Goal: Transaction & Acquisition: Obtain resource

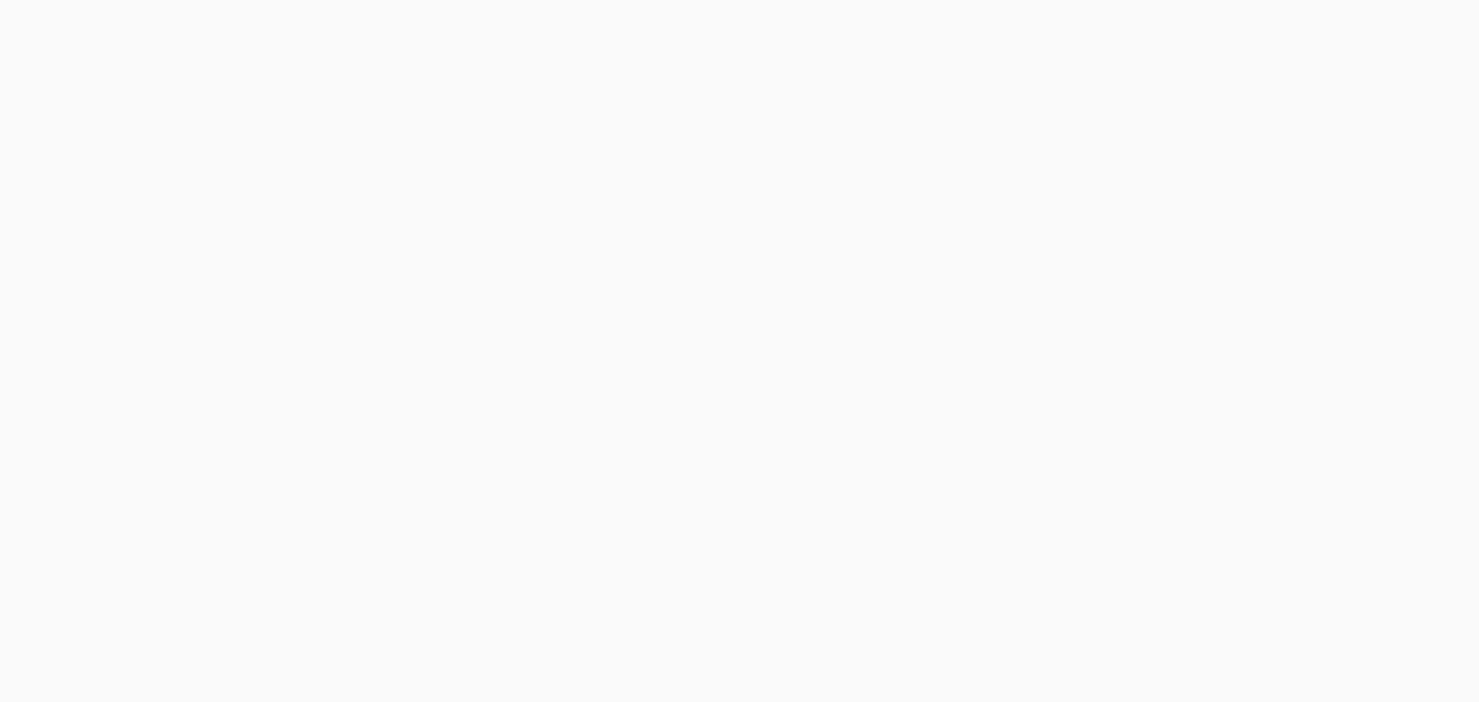
select select "2025"
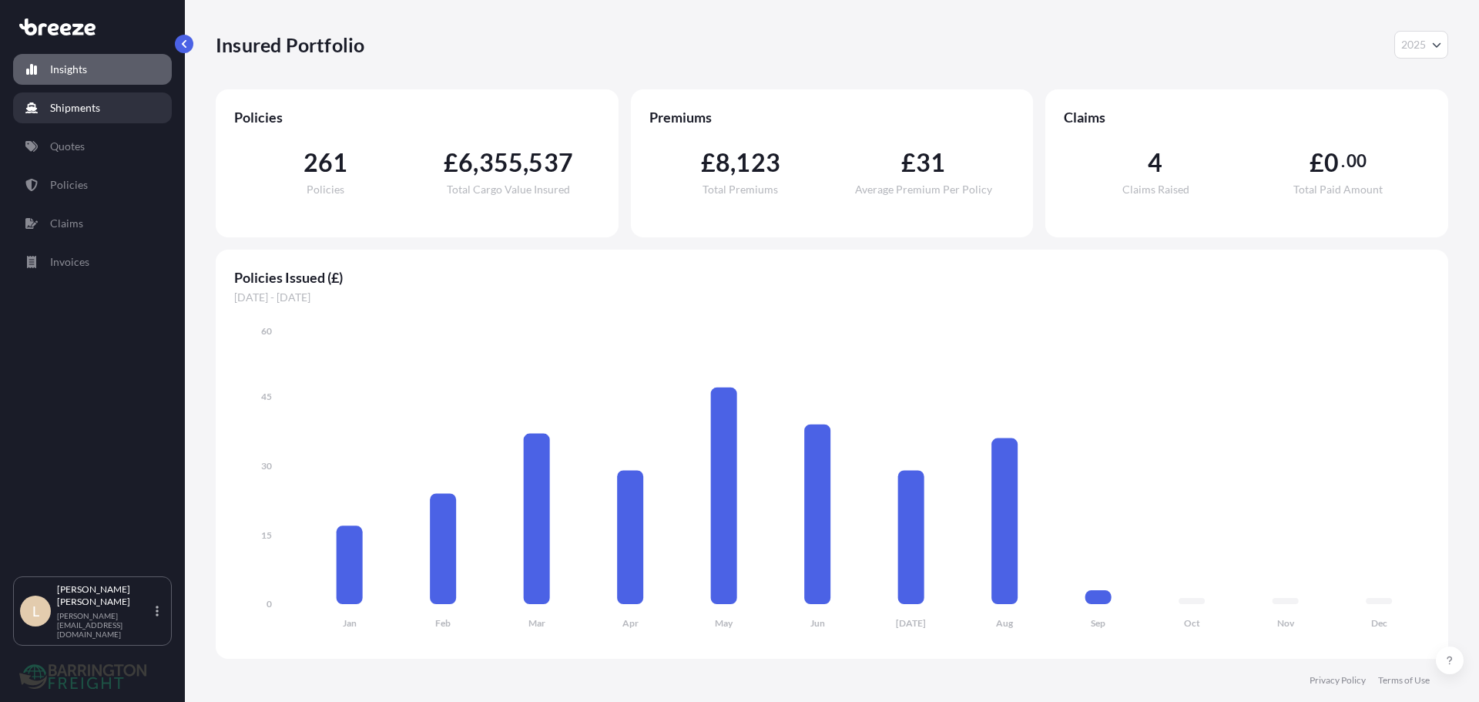
click at [60, 111] on p "Shipments" at bounding box center [75, 107] width 50 height 15
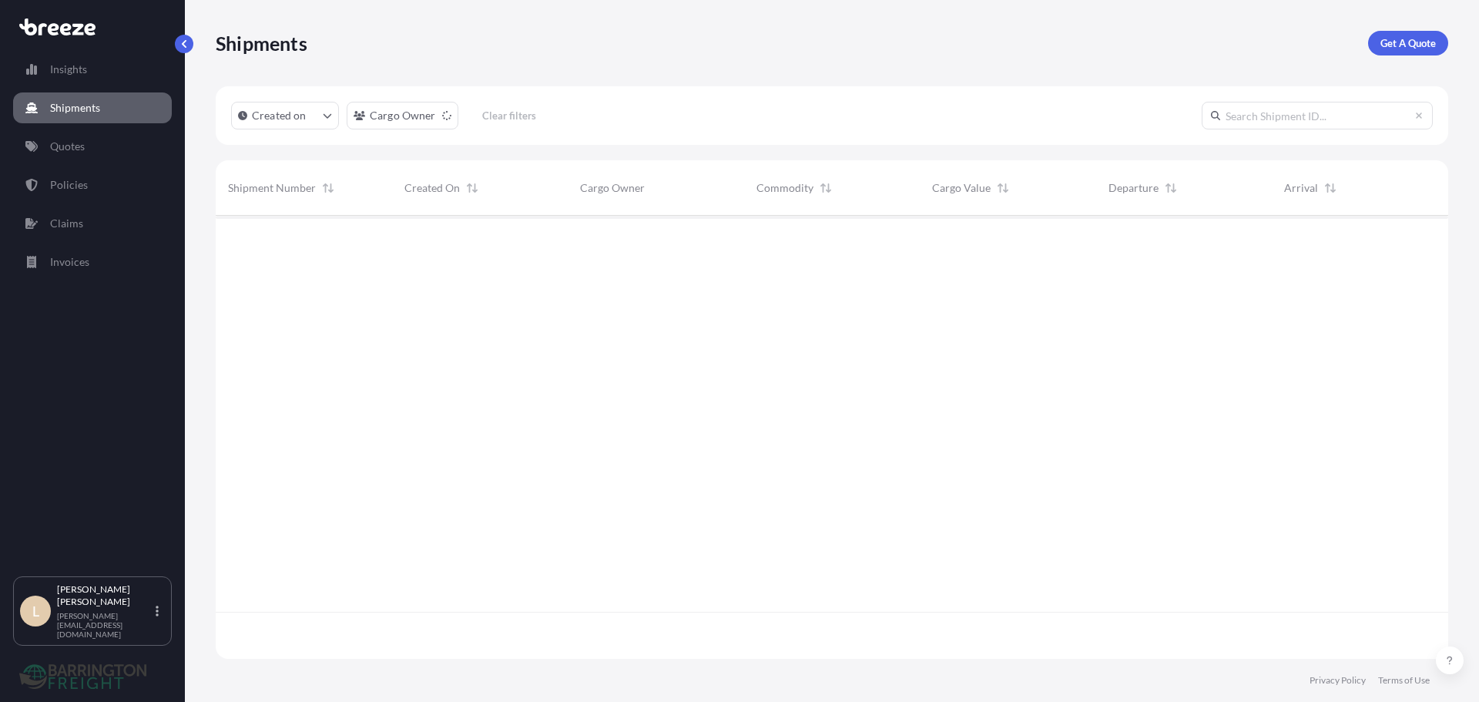
scroll to position [440, 1221]
click at [66, 149] on p "Quotes" at bounding box center [67, 146] width 35 height 15
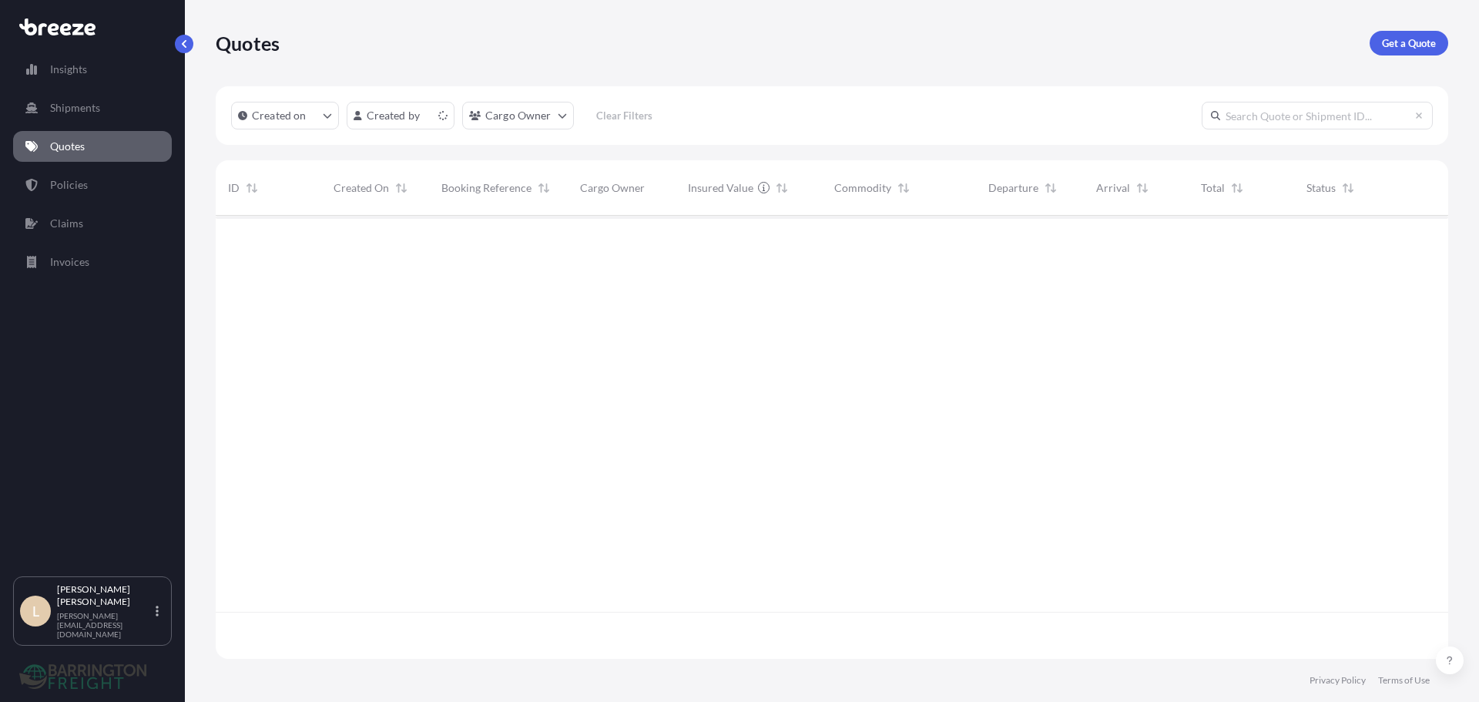
scroll to position [440, 1221]
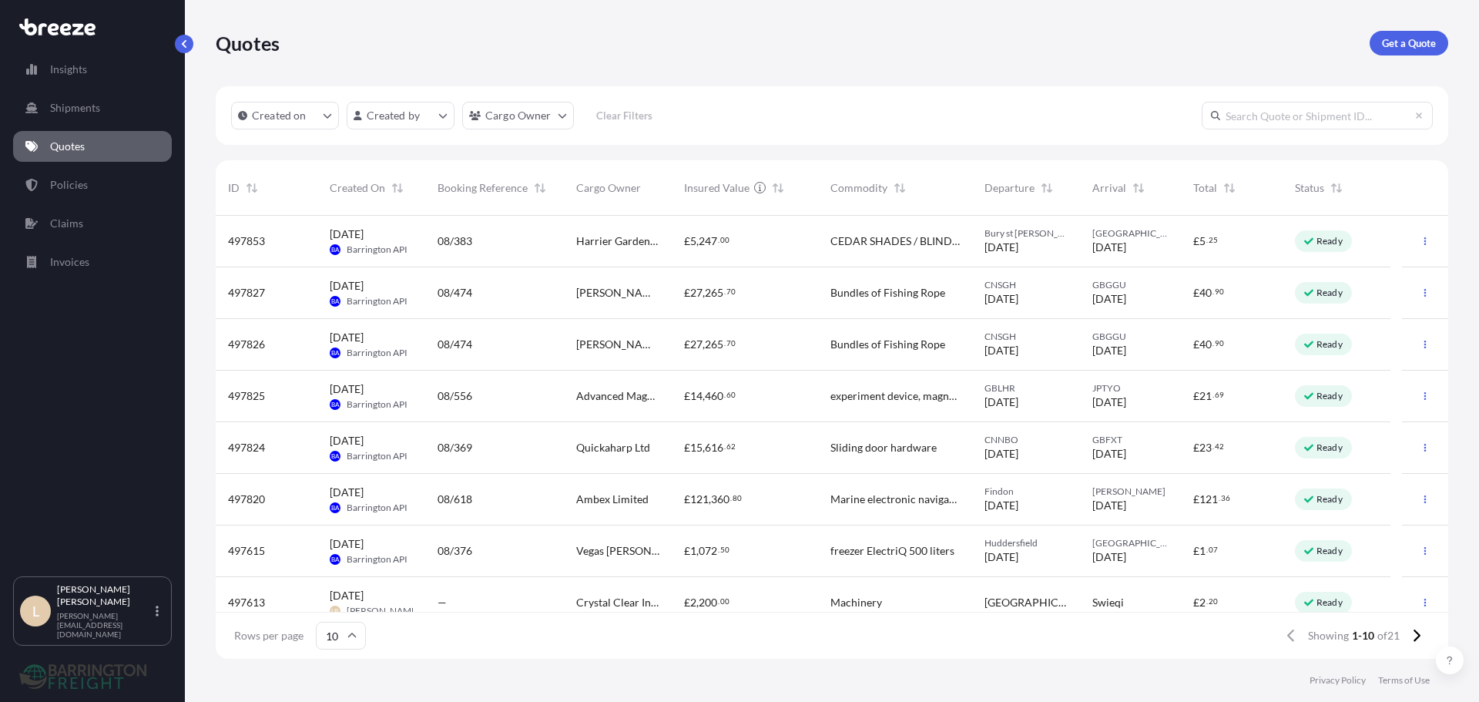
click at [1419, 42] on p "Get a Quote" at bounding box center [1409, 42] width 54 height 15
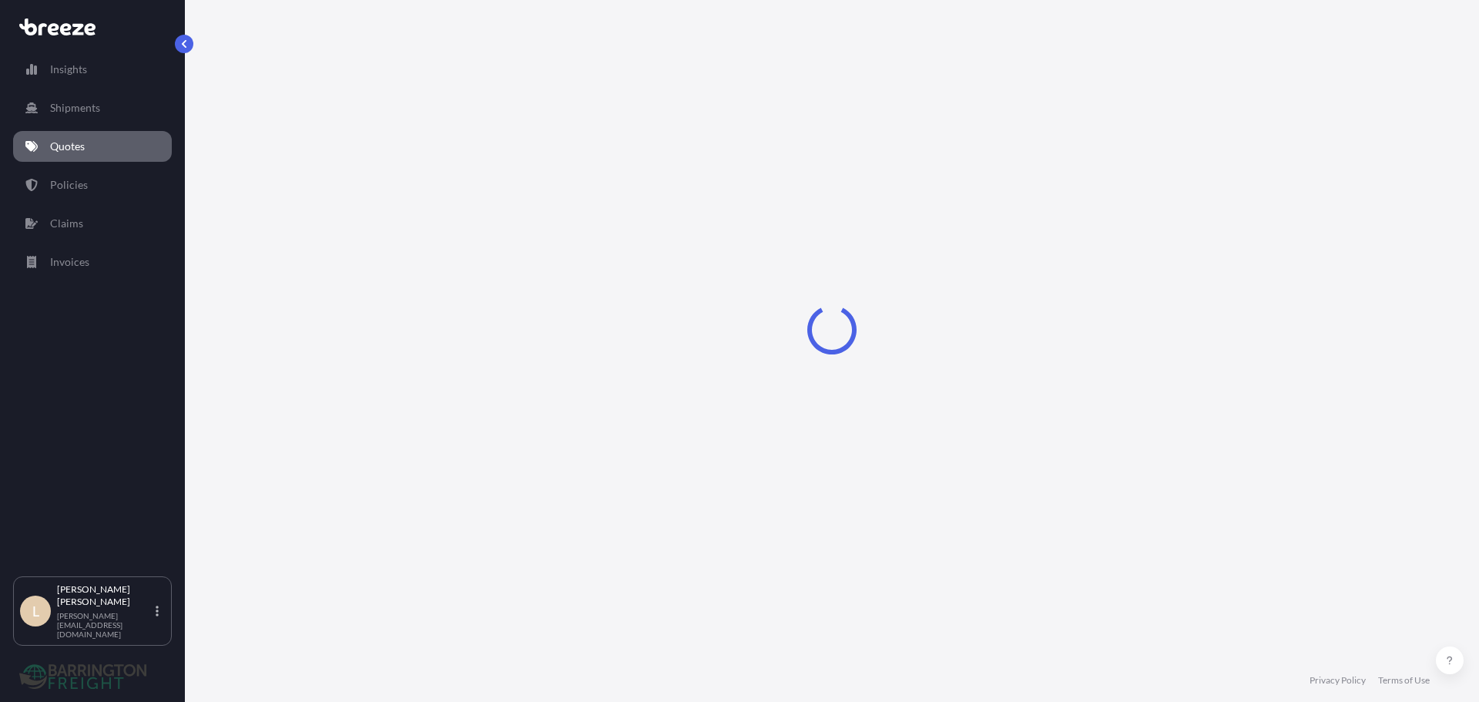
select select "Sea"
select select "1"
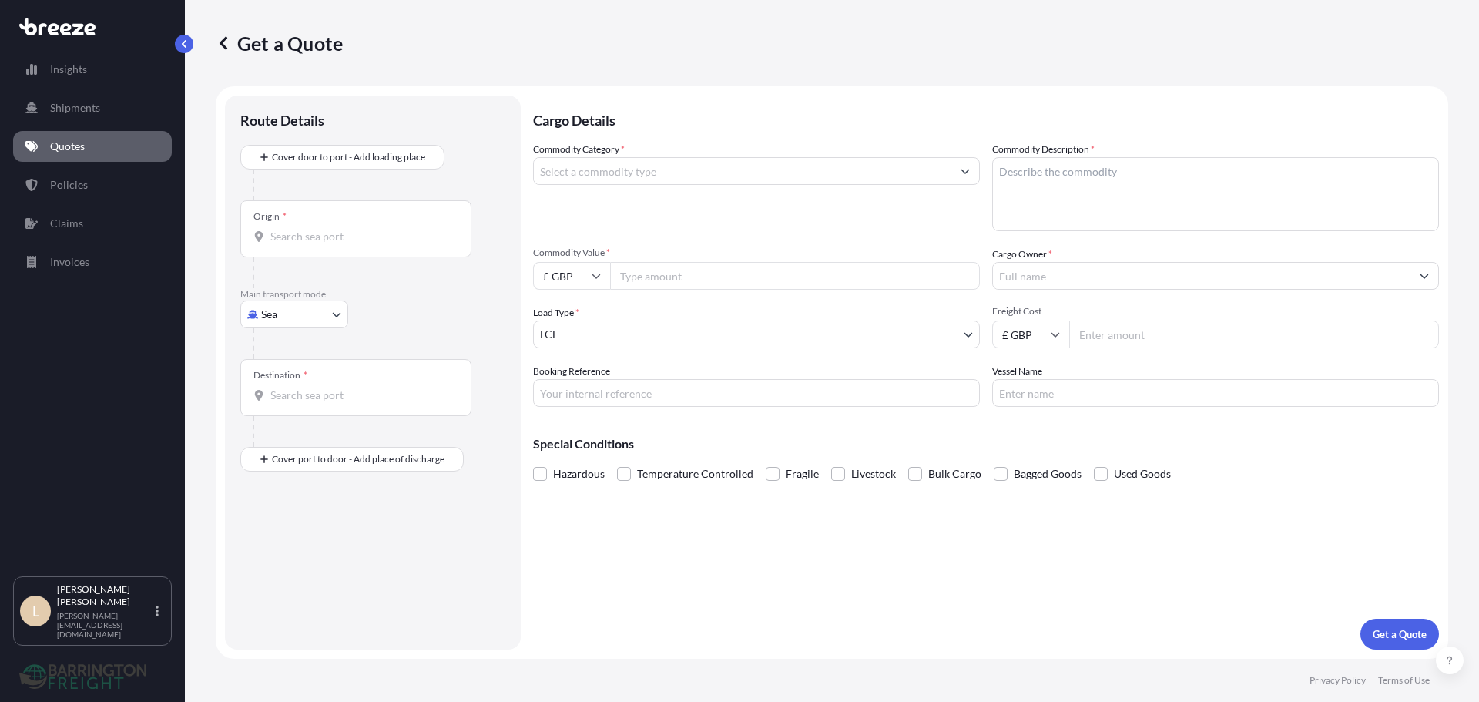
click at [1112, 192] on textarea "Commodity Description *" at bounding box center [1215, 194] width 447 height 74
paste textarea "Parts for X-ray appartus"
type textarea "Parts for X-ray appartus"
click at [691, 168] on input "Commodity Category *" at bounding box center [743, 171] width 418 height 28
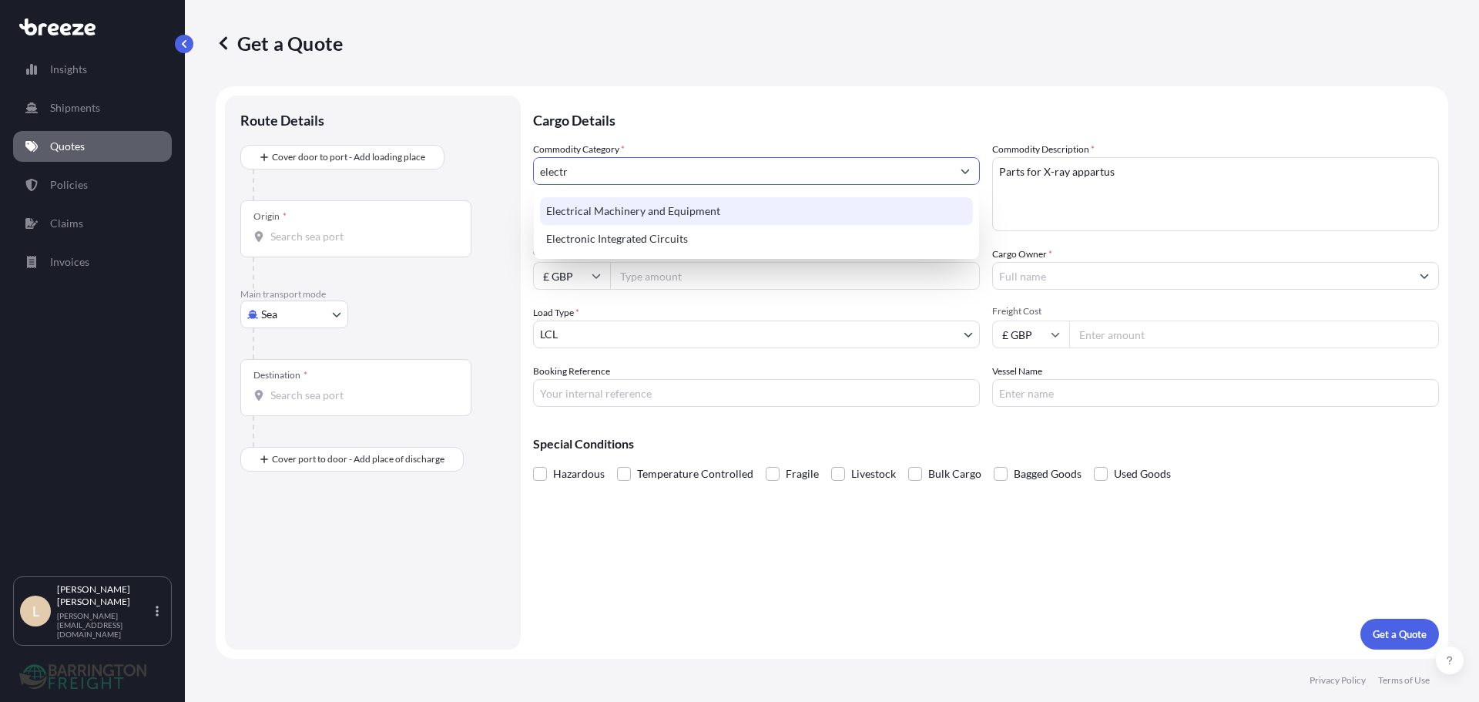
click at [653, 203] on div "Electrical Machinery and Equipment" at bounding box center [756, 211] width 433 height 28
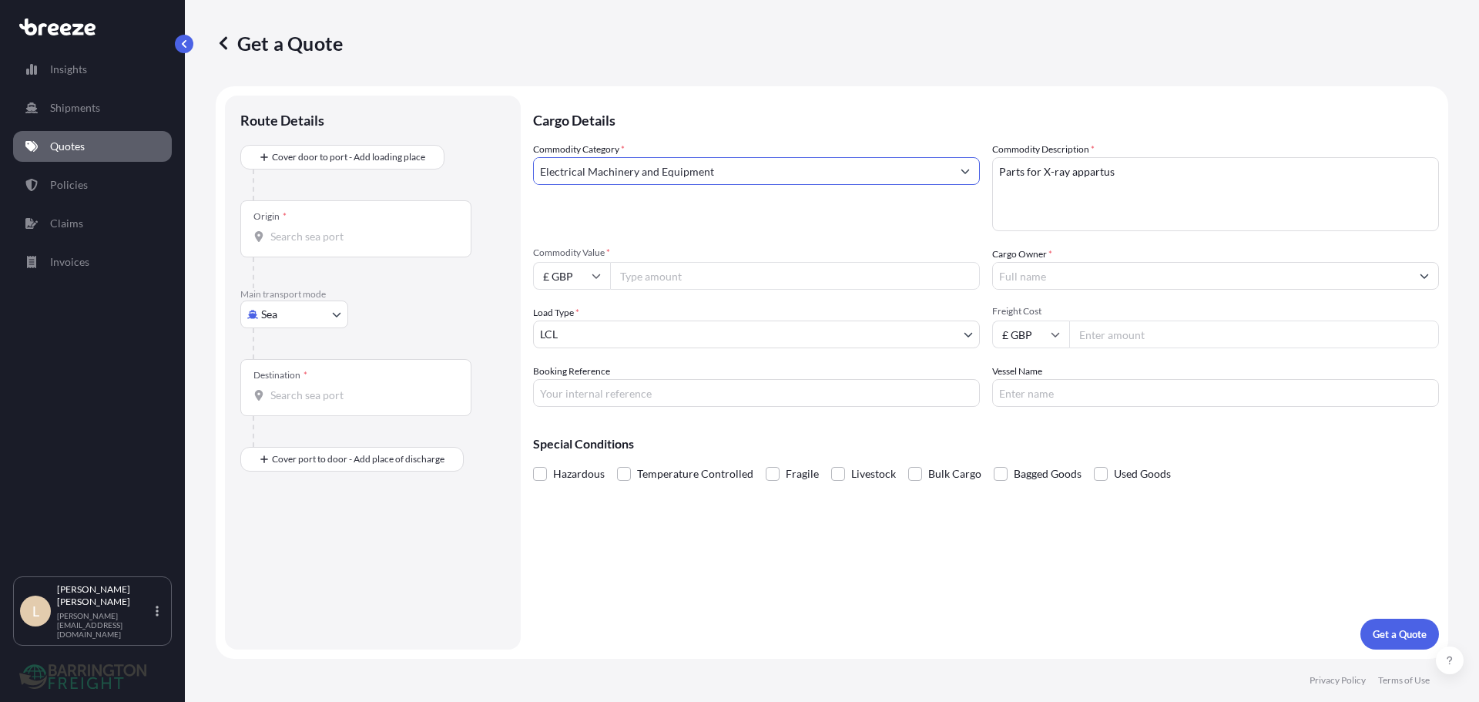
type input "Electrical Machinery and Equipment"
click at [270, 329] on div at bounding box center [379, 343] width 253 height 31
click at [266, 315] on body "140 options available. 127 options available. 21 options available. 2 options a…" at bounding box center [739, 351] width 1479 height 702
click at [300, 407] on div "Road" at bounding box center [295, 410] width 96 height 28
select select "Road"
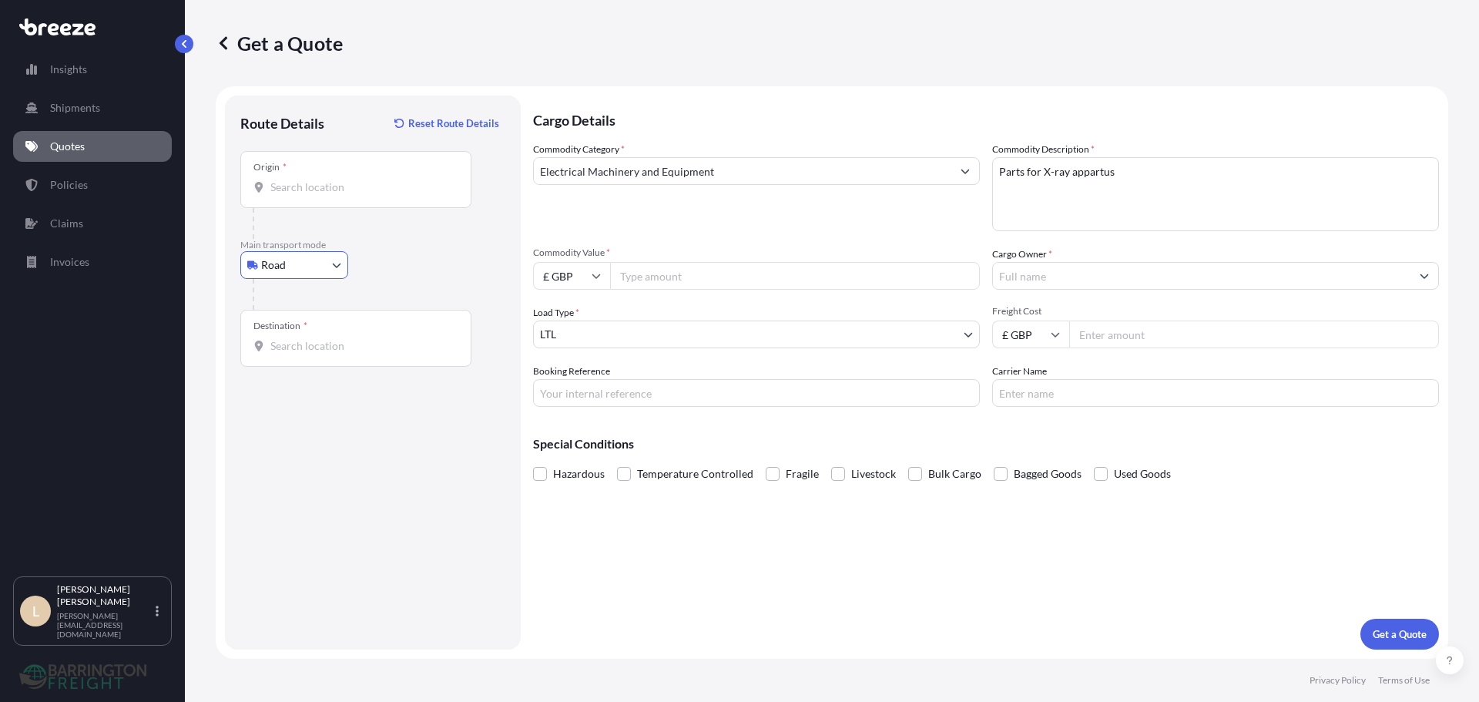
click at [306, 189] on input "Origin *" at bounding box center [361, 187] width 182 height 15
paste input "2800"
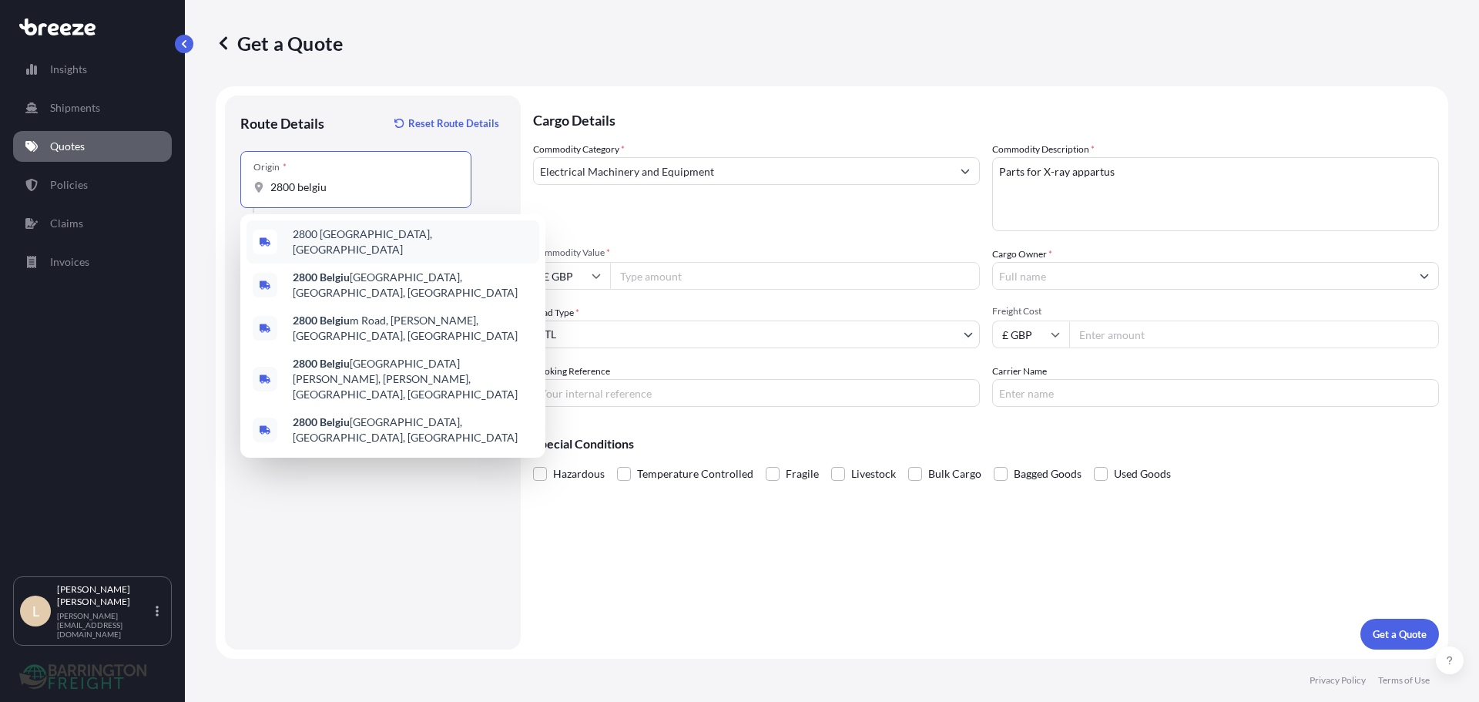
click at [324, 241] on span "2800 [GEOGRAPHIC_DATA], [GEOGRAPHIC_DATA]" at bounding box center [413, 242] width 240 height 31
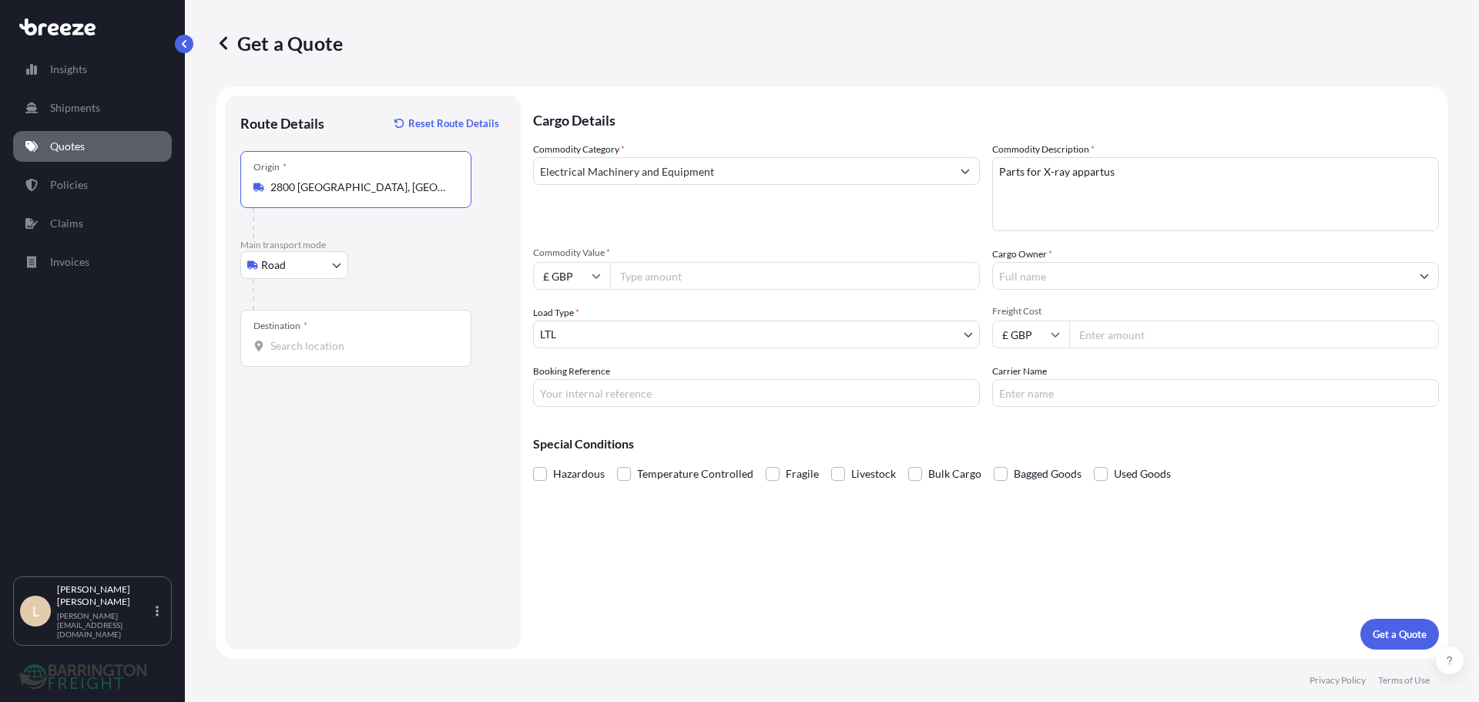
type input "2800 [GEOGRAPHIC_DATA], [GEOGRAPHIC_DATA]"
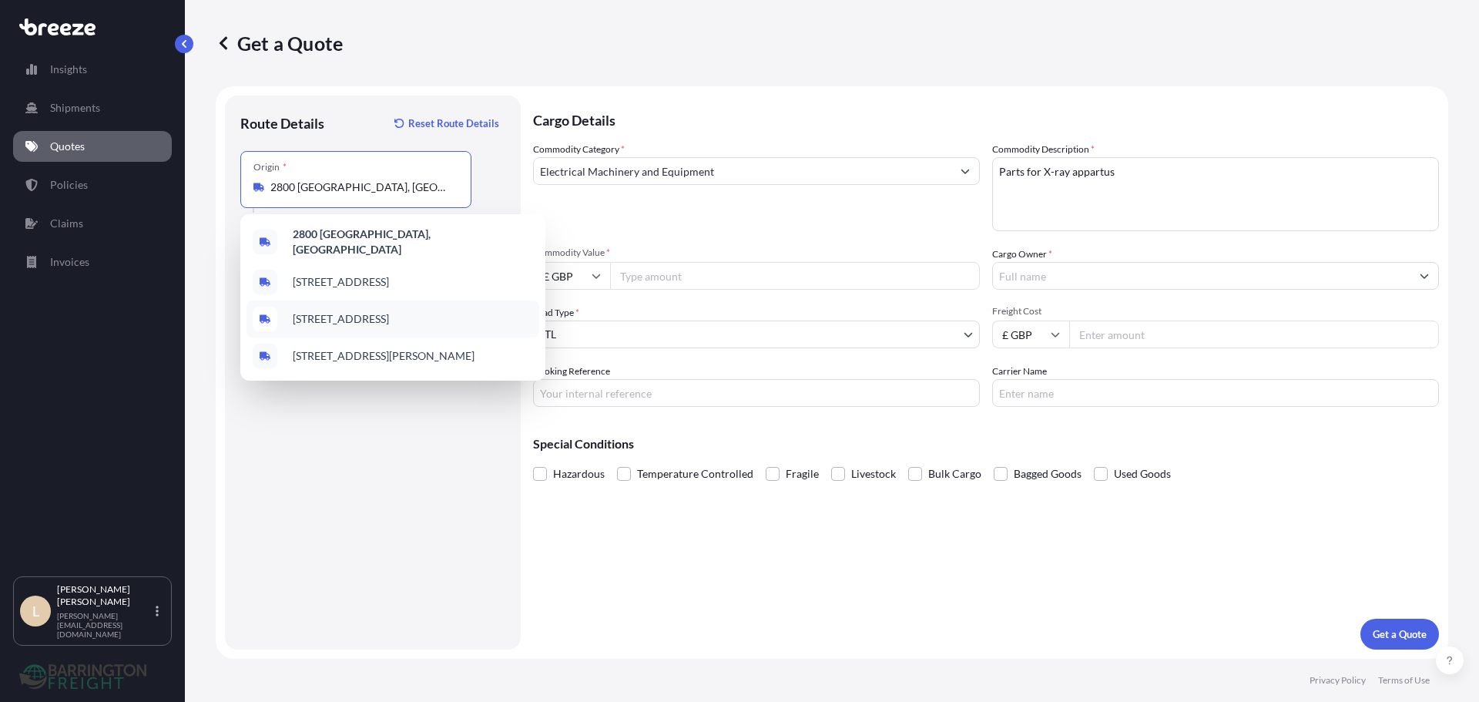
click at [276, 485] on div "Route Details Reset Route Details Place of loading Road Road Rail Origin * [GEO…" at bounding box center [372, 372] width 265 height 523
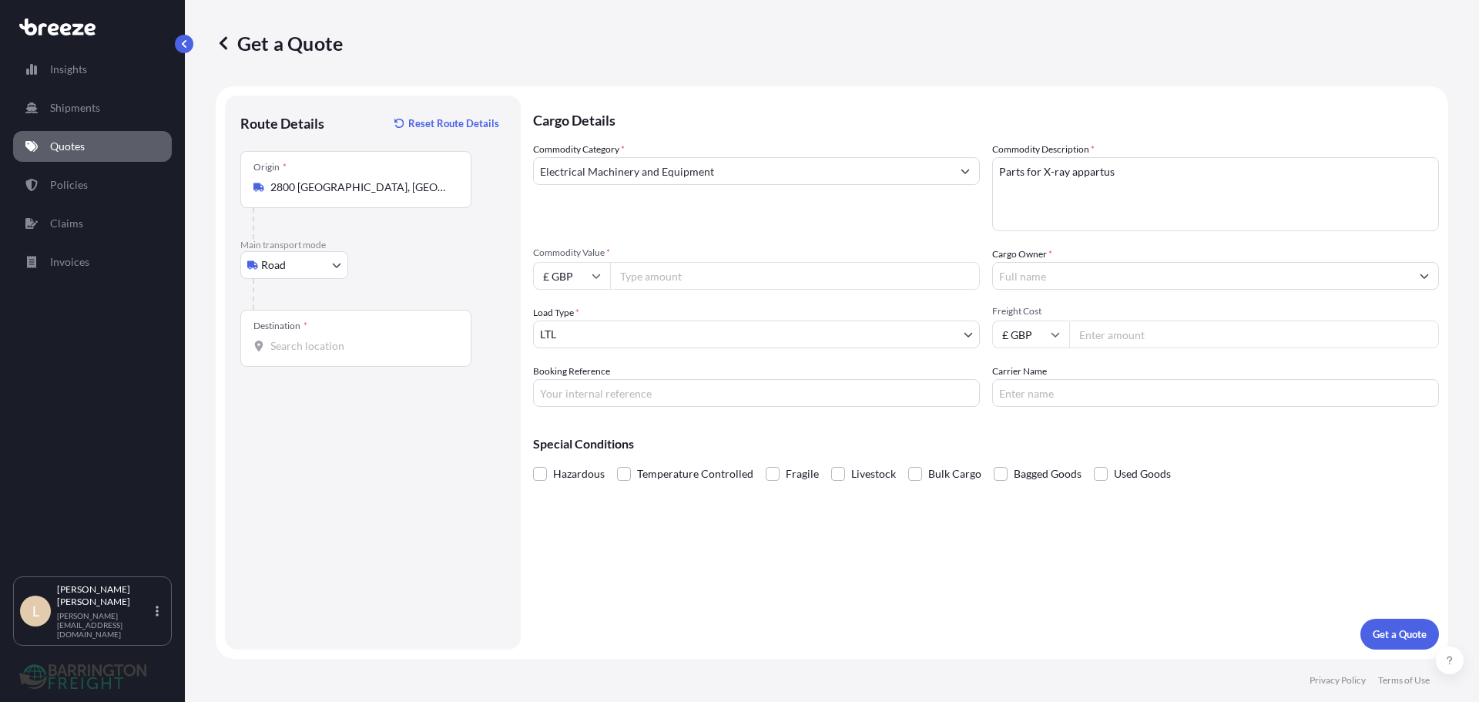
click at [288, 339] on input "Destination *" at bounding box center [361, 345] width 182 height 15
paste input "GU27 3RD"
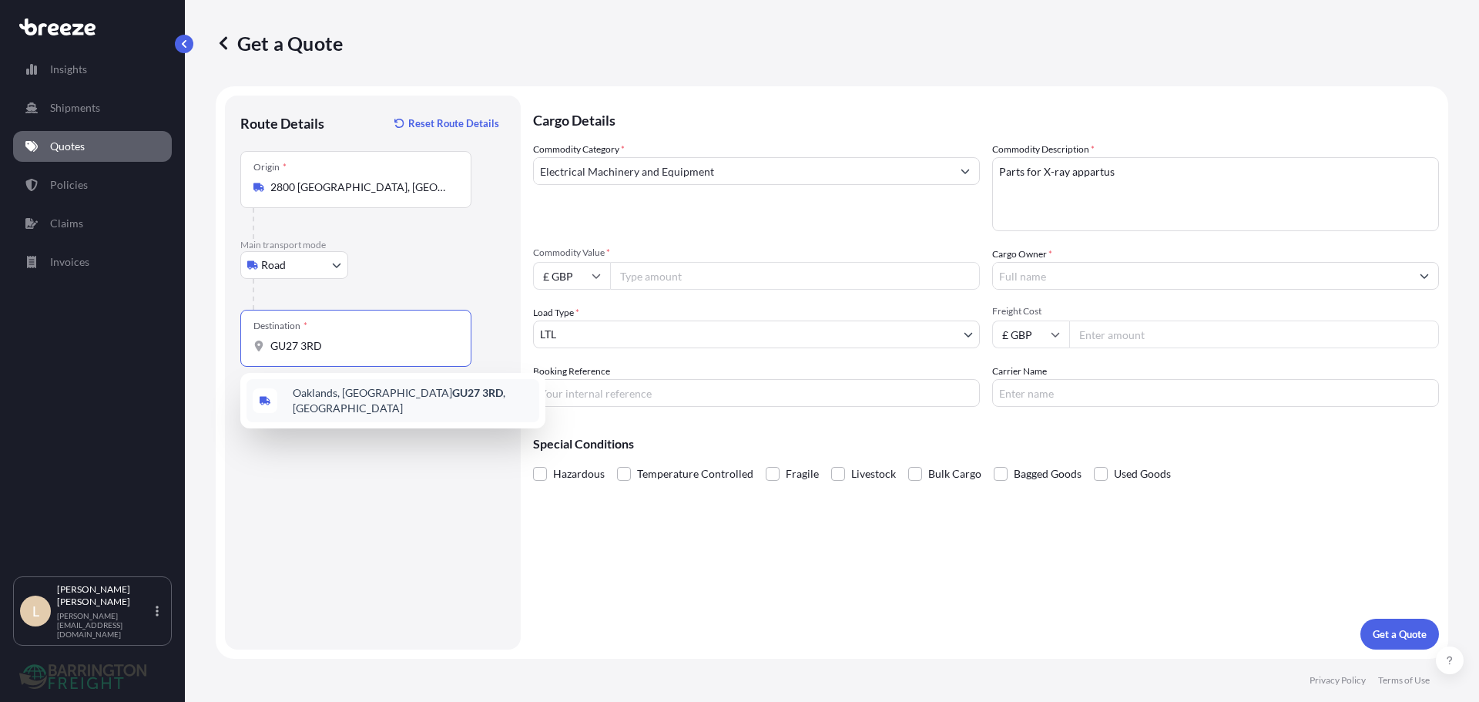
click at [314, 394] on span "Oaklands, Haslemere GU27 3RD , [GEOGRAPHIC_DATA]" at bounding box center [413, 400] width 240 height 31
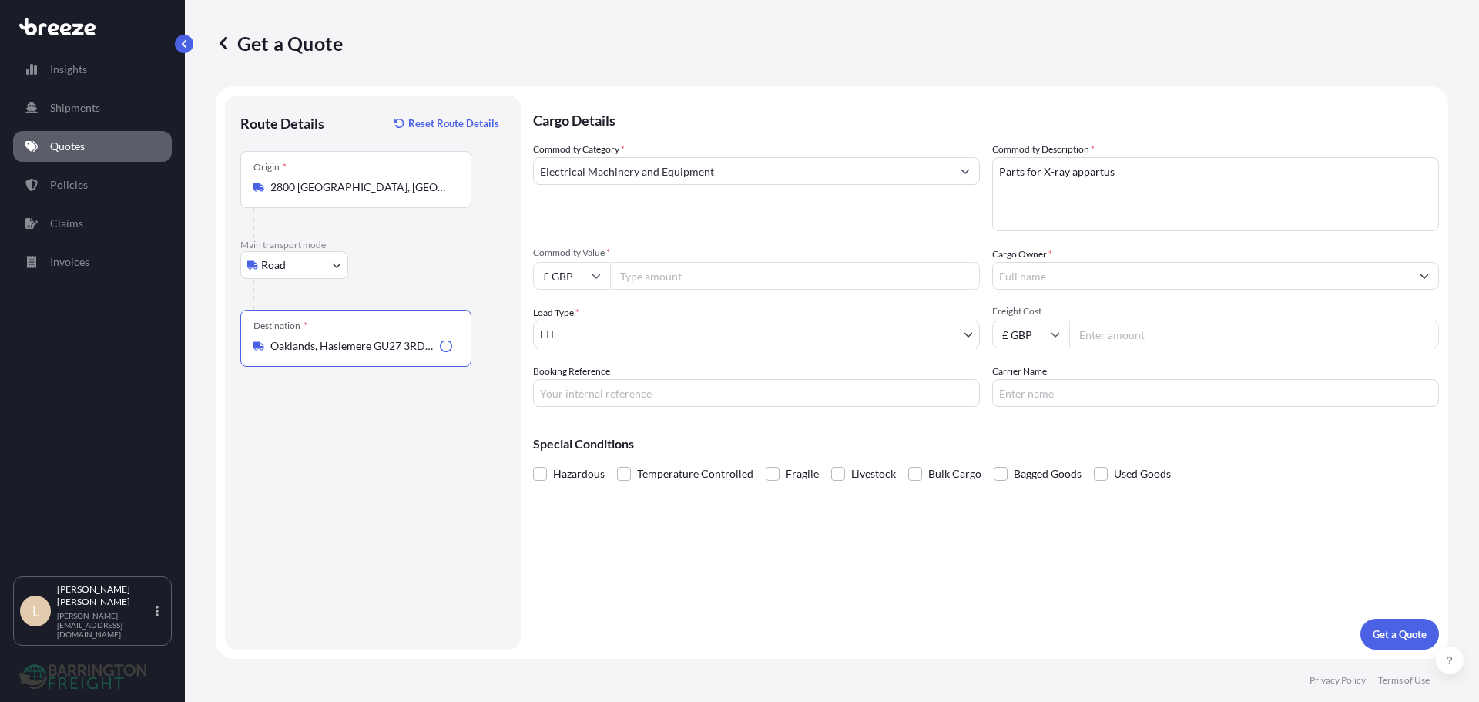
type input "Oaklands, Haslemere GU27 3RD, [GEOGRAPHIC_DATA]"
click at [654, 281] on input "Commodity Value *" at bounding box center [795, 276] width 370 height 28
type input "48000"
click at [676, 235] on div "Commodity Category * Electrical Machinery and Equipment Commodity Description *…" at bounding box center [986, 274] width 906 height 265
click at [705, 230] on div "Commodity Category * Electrical Machinery and Equipment" at bounding box center [756, 186] width 447 height 89
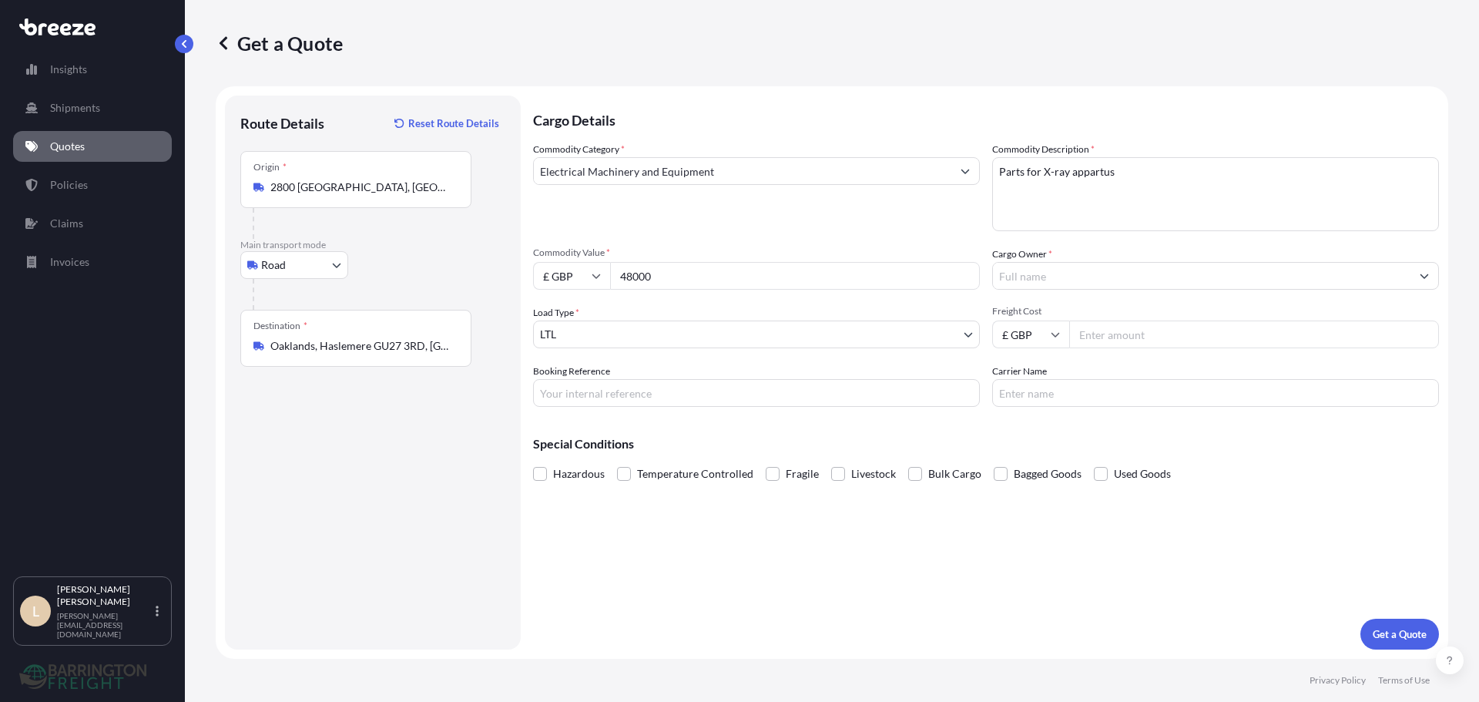
click at [1071, 287] on input "Cargo Owner *" at bounding box center [1202, 276] width 418 height 28
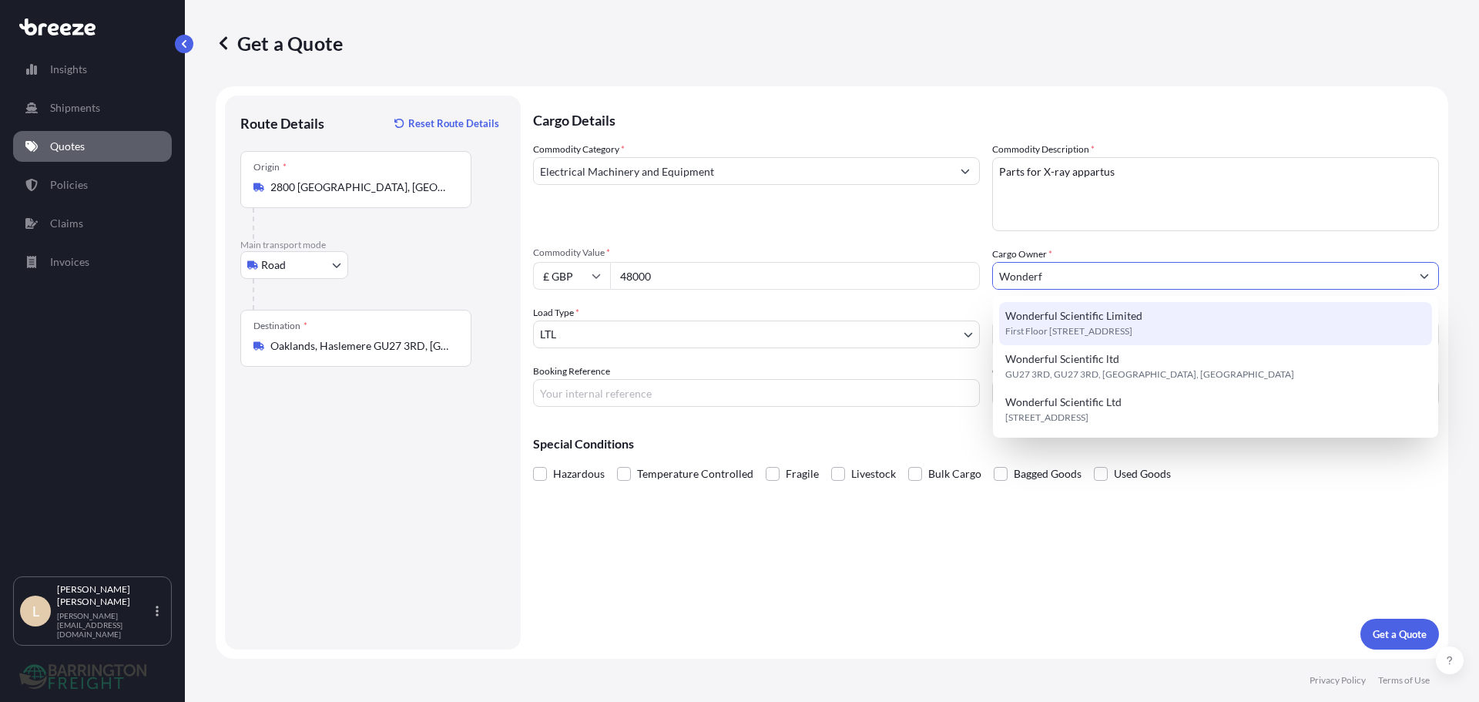
click at [1079, 309] on span "Wonderful Scientific Limited" at bounding box center [1073, 315] width 137 height 15
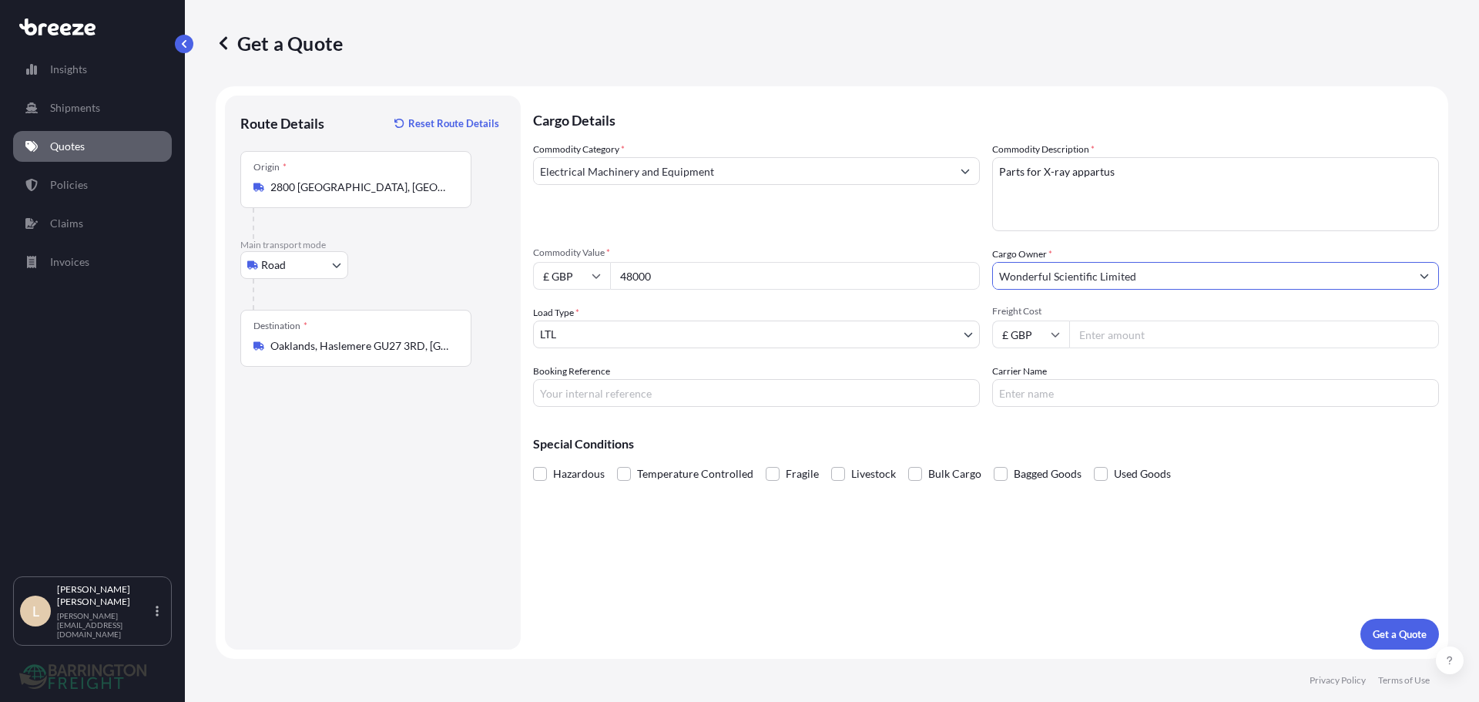
type input "Wonderful Scientific Limited"
click at [877, 220] on div "Commodity Category * Electrical Machinery and Equipment" at bounding box center [756, 186] width 447 height 89
click at [1120, 337] on input "Freight Cost" at bounding box center [1254, 334] width 370 height 28
type input "238.00"
click at [854, 225] on div "Commodity Category * Electrical Machinery and Equipment" at bounding box center [756, 186] width 447 height 89
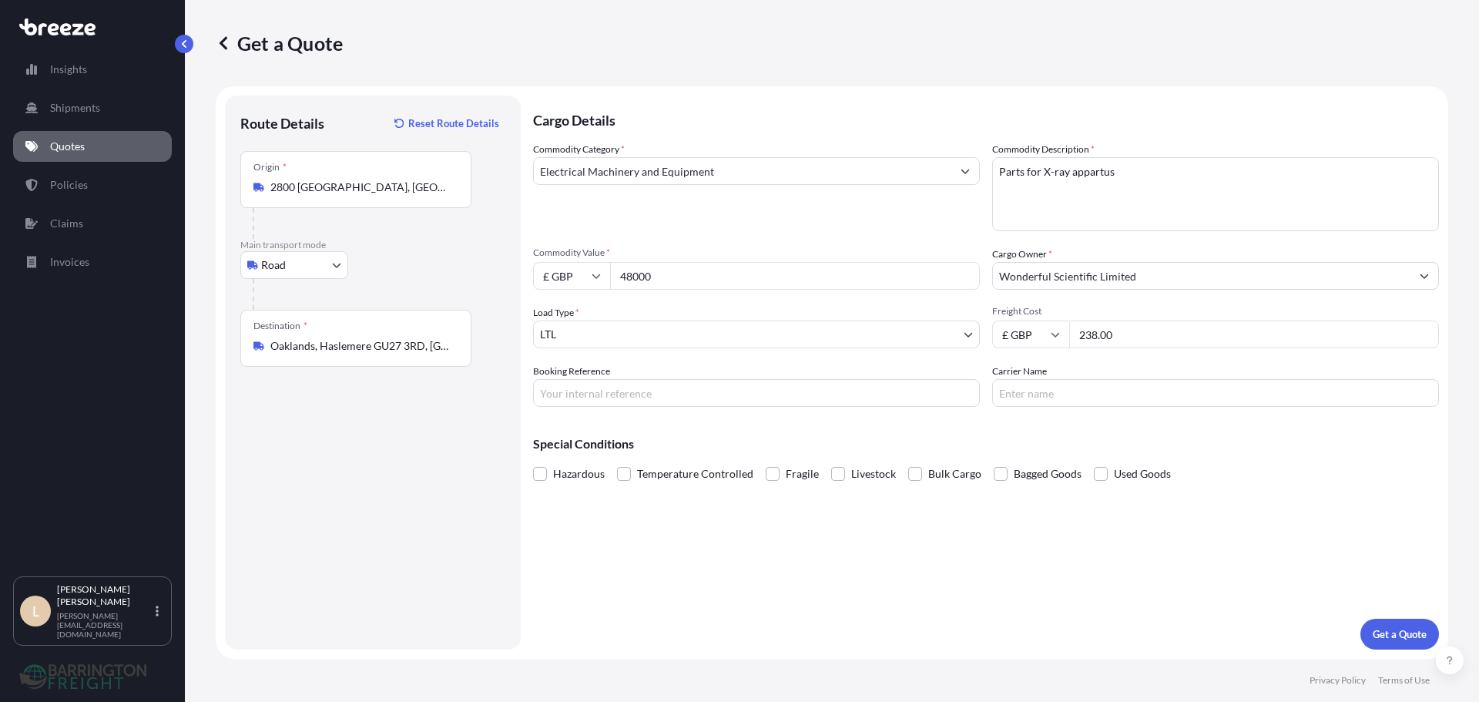
click at [1096, 411] on div "Cargo Details Commodity Category * Electrical Machinery and Equipment Commodity…" at bounding box center [986, 373] width 906 height 554
click at [1089, 404] on input "Carrier Name" at bounding box center [1215, 393] width 447 height 28
click at [1414, 643] on button "Get a Quote" at bounding box center [1400, 634] width 79 height 31
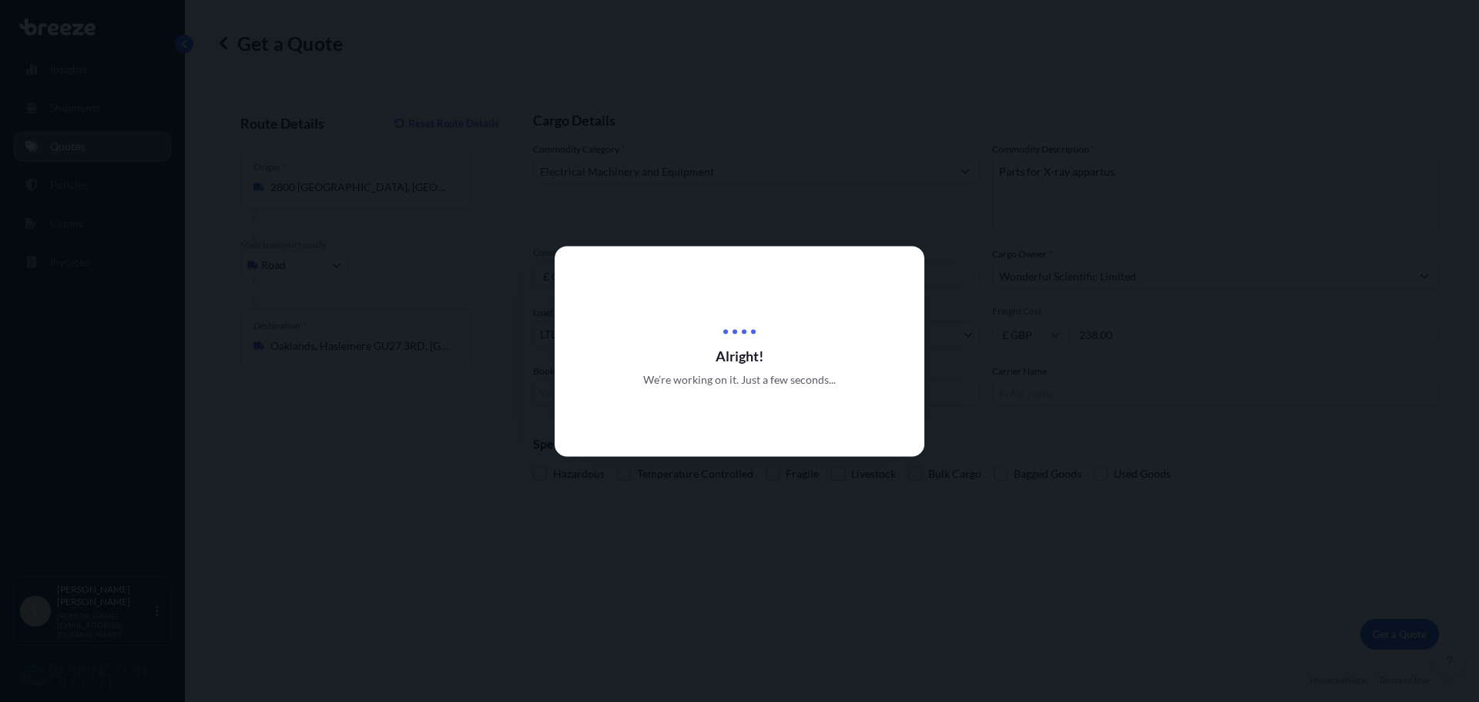
select select "Road"
select select "1"
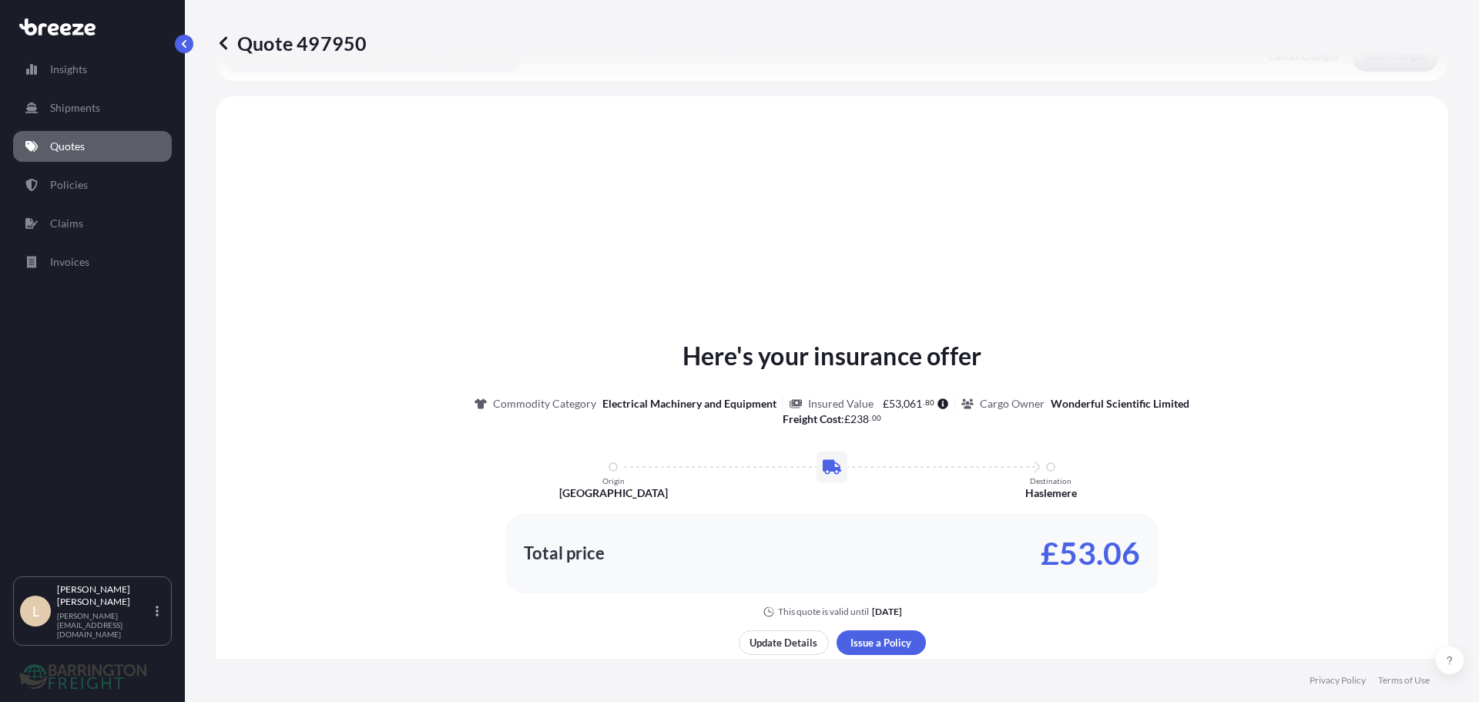
scroll to position [464, 0]
